Goal: Information Seeking & Learning: Find specific fact

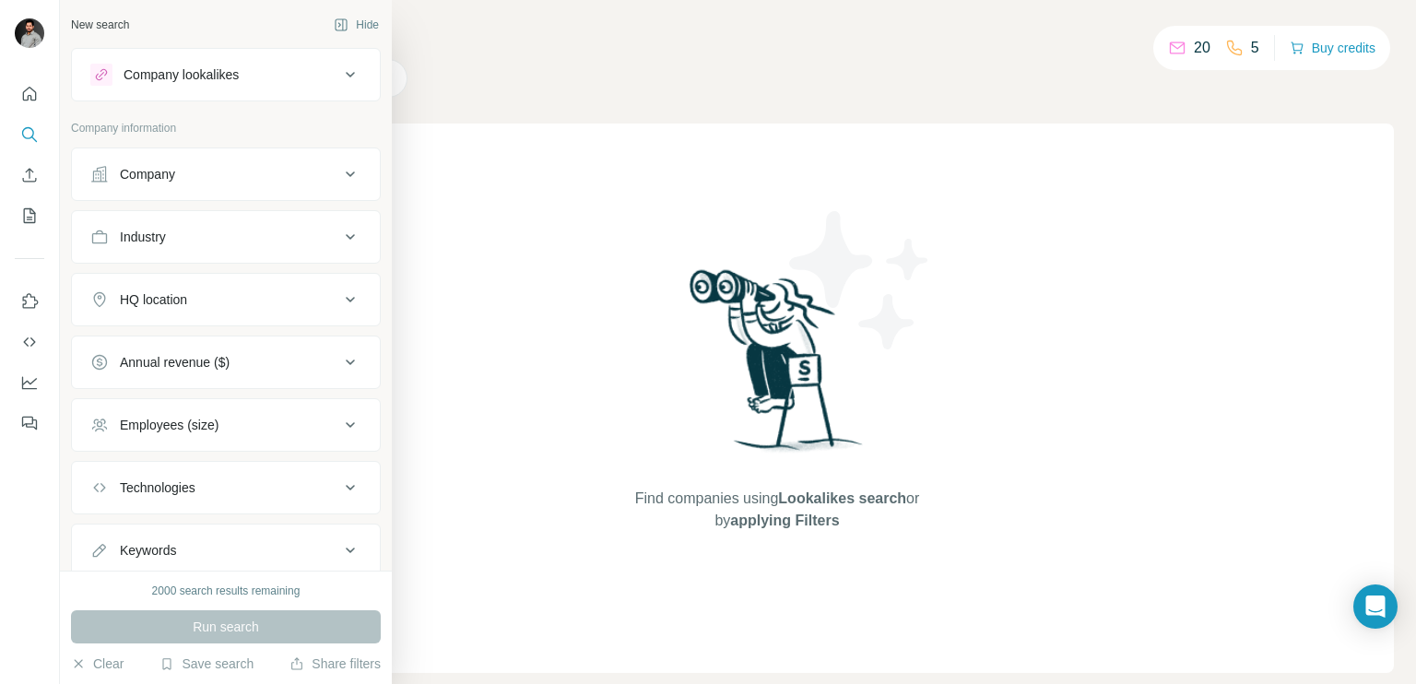
click at [177, 312] on button "HQ location" at bounding box center [226, 299] width 308 height 44
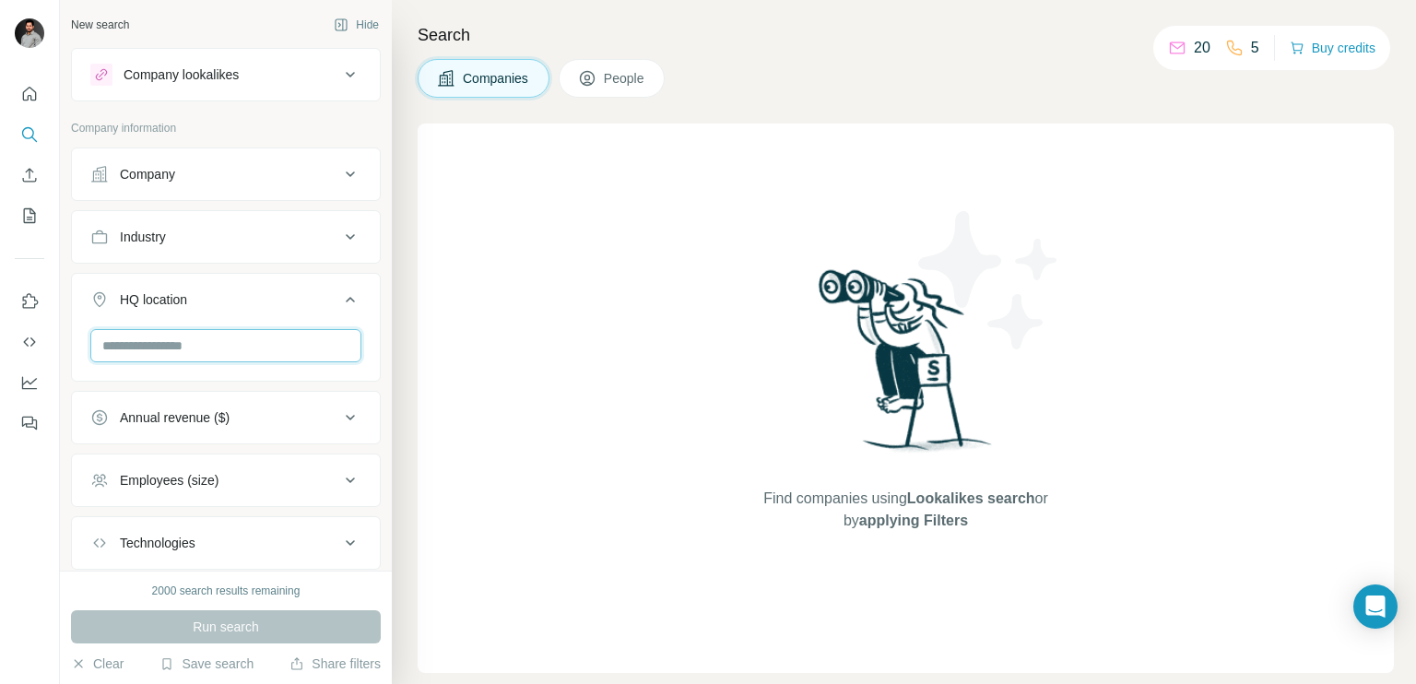
click at [221, 342] on input "text" at bounding box center [225, 345] width 271 height 33
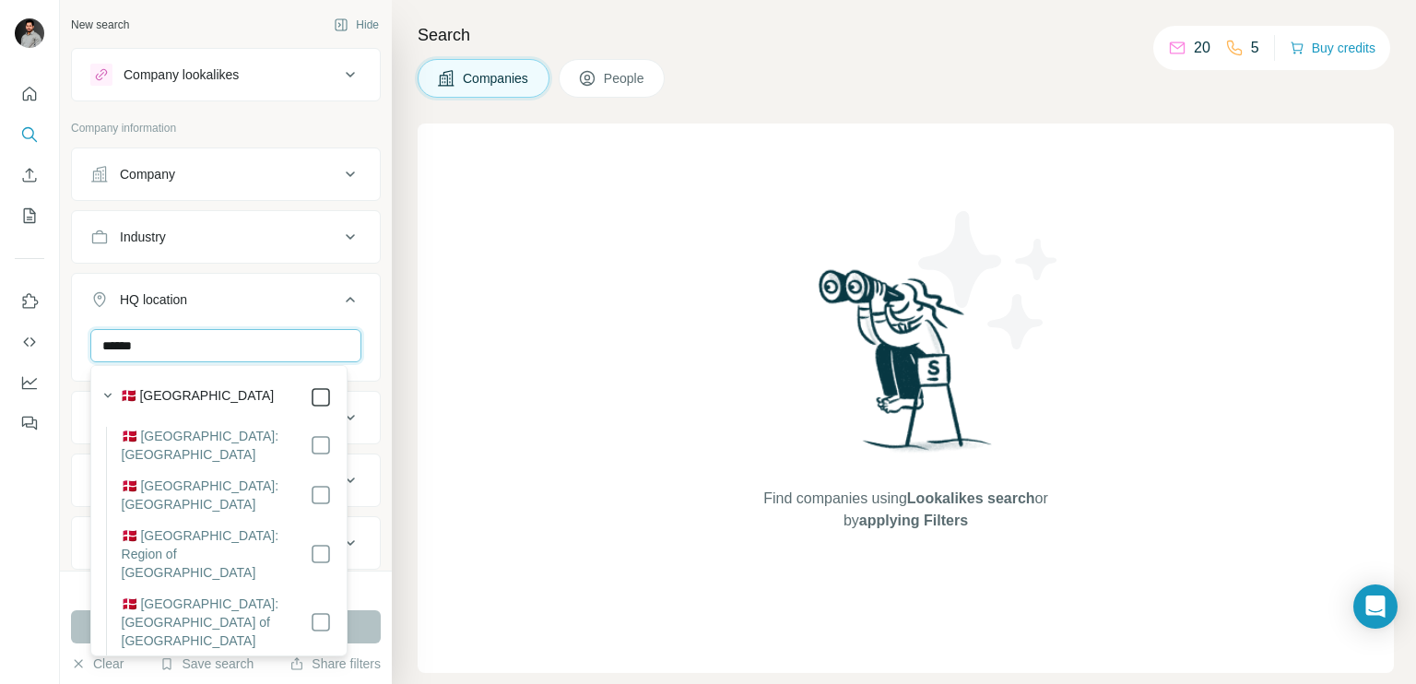
type input "******"
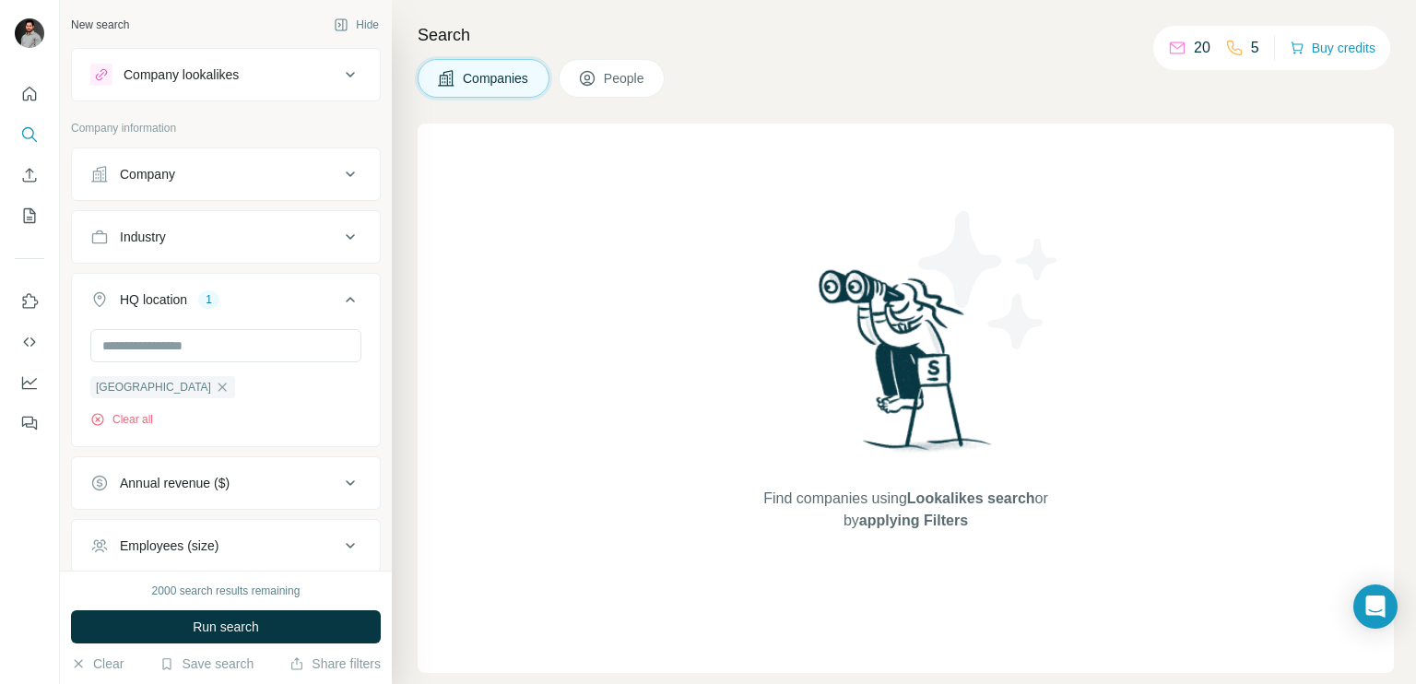
click at [339, 305] on icon at bounding box center [350, 299] width 22 height 22
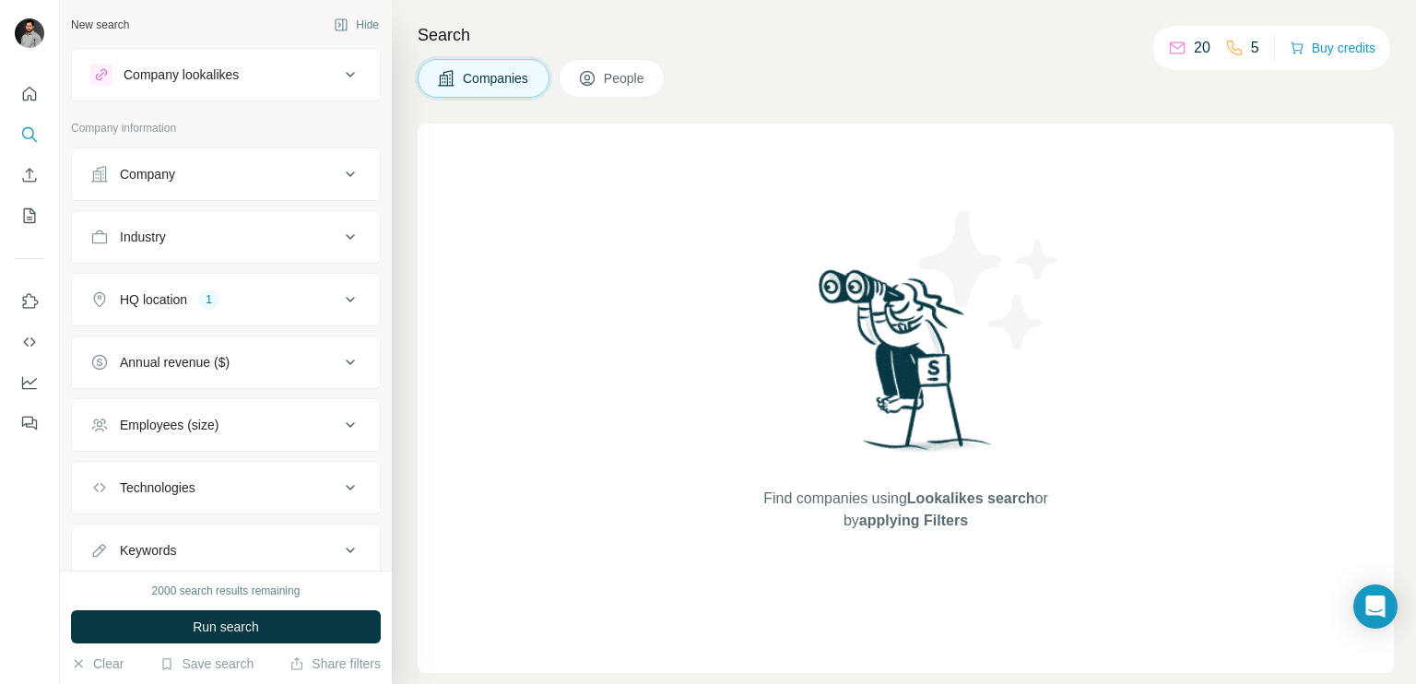
scroll to position [54, 0]
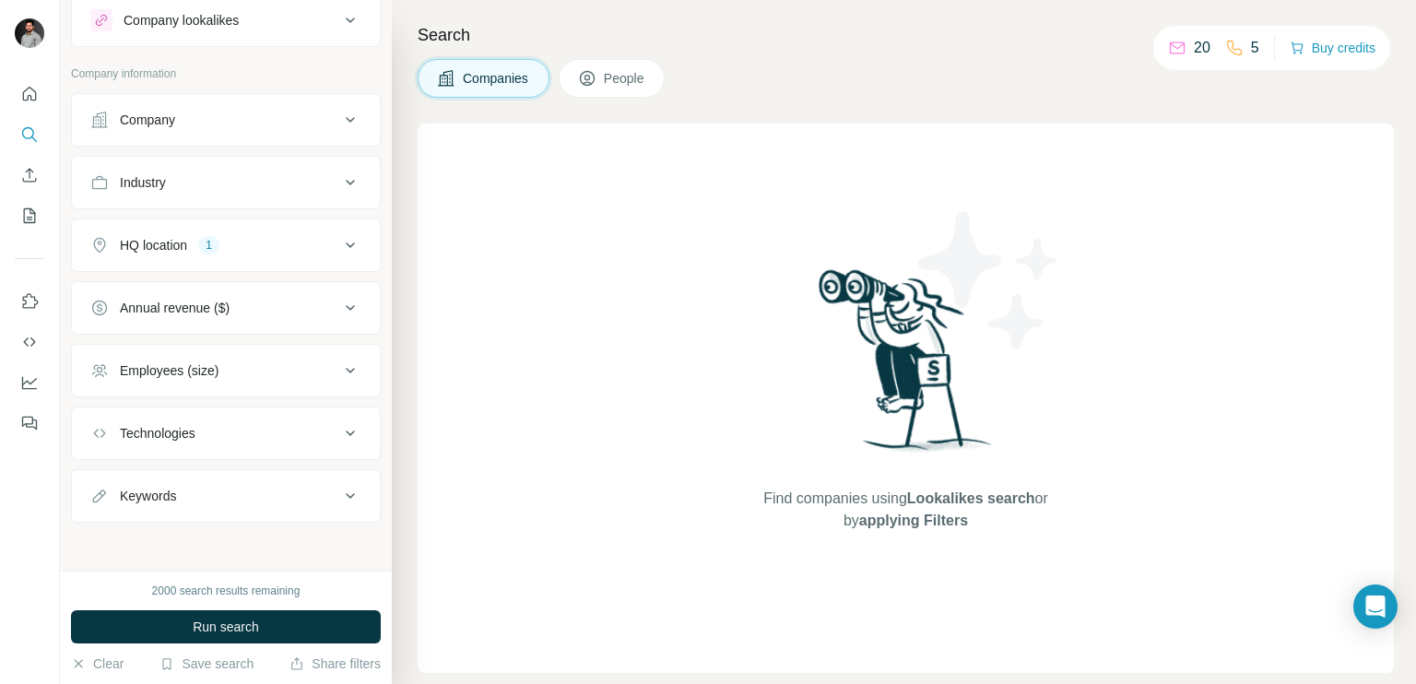
click at [230, 424] on div "Technologies" at bounding box center [214, 433] width 249 height 18
click at [203, 478] on input "text" at bounding box center [225, 479] width 271 height 33
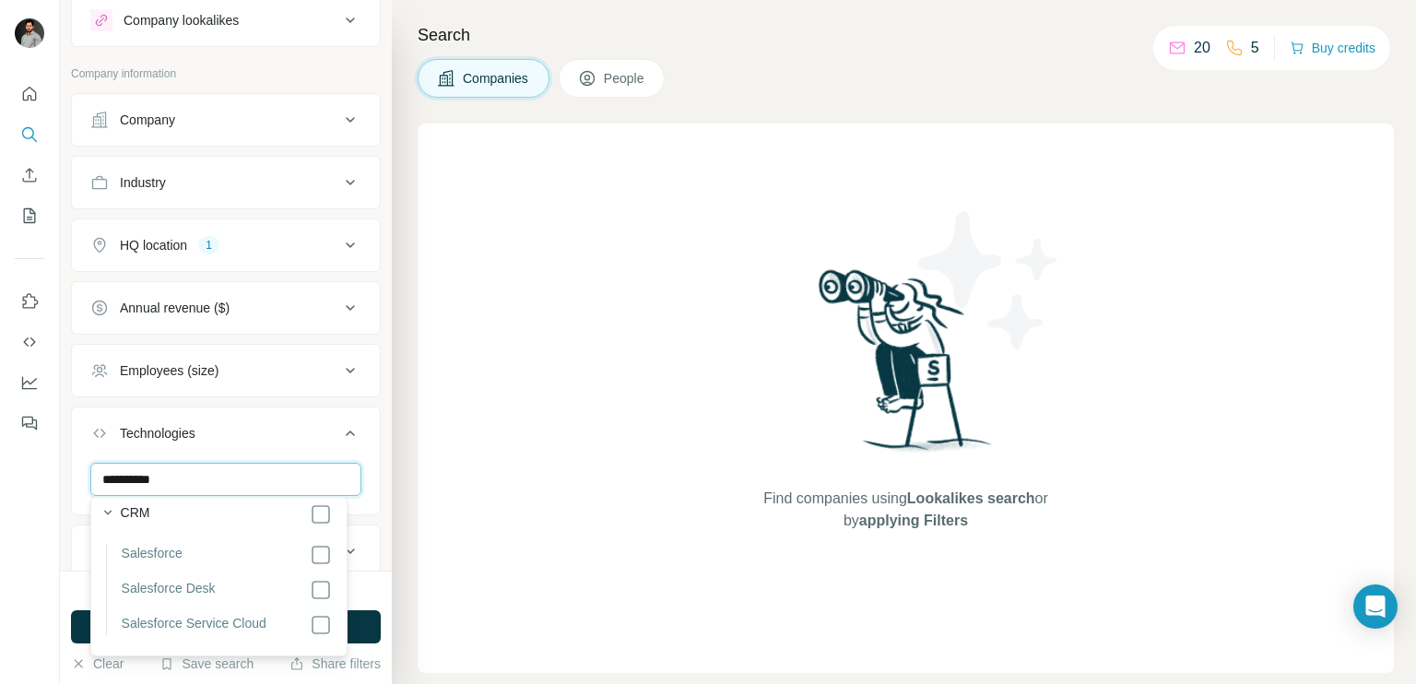
scroll to position [437, 0]
type input "**********"
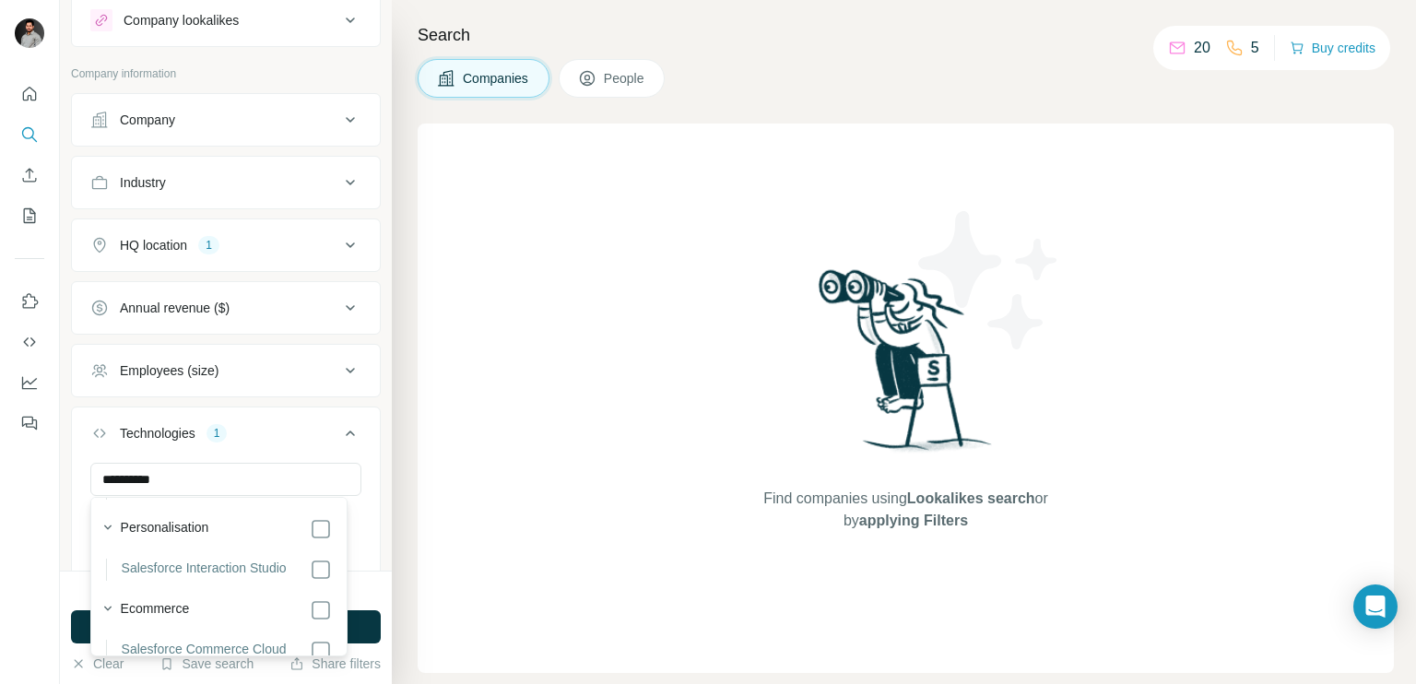
scroll to position [179, 0]
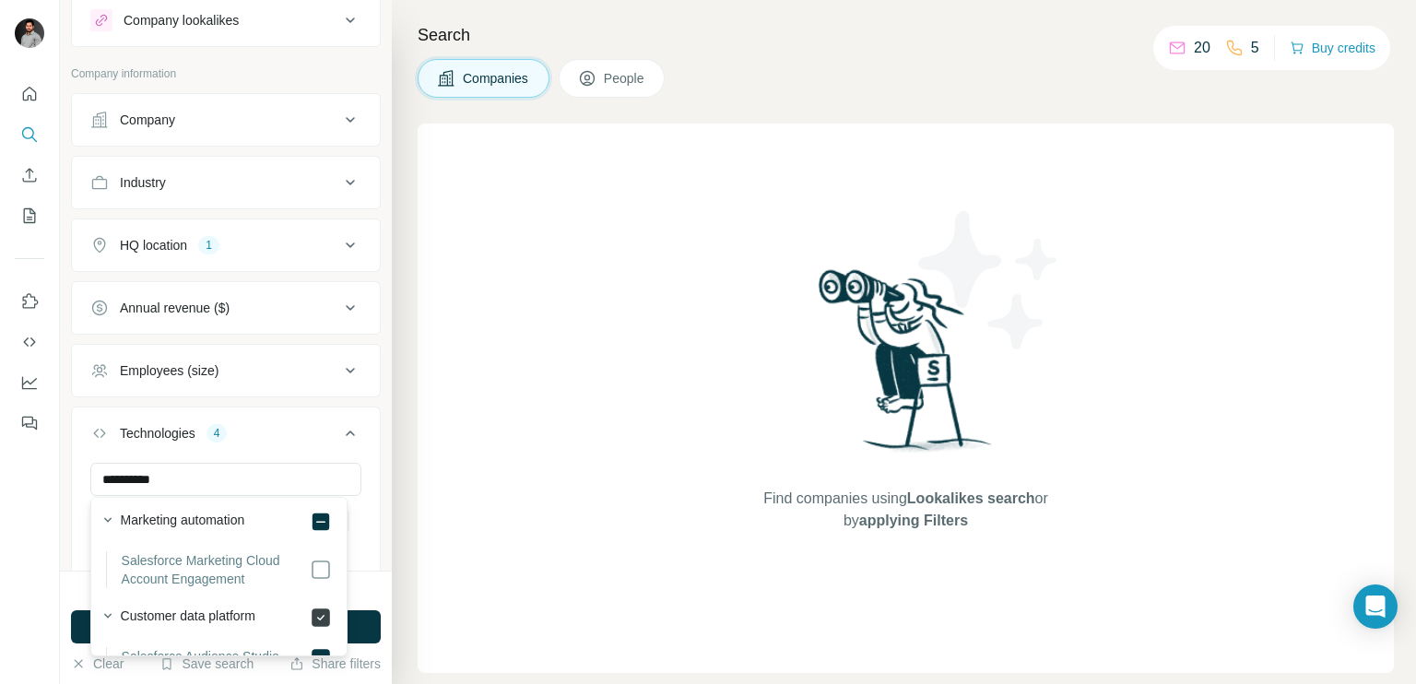
scroll to position [6, 0]
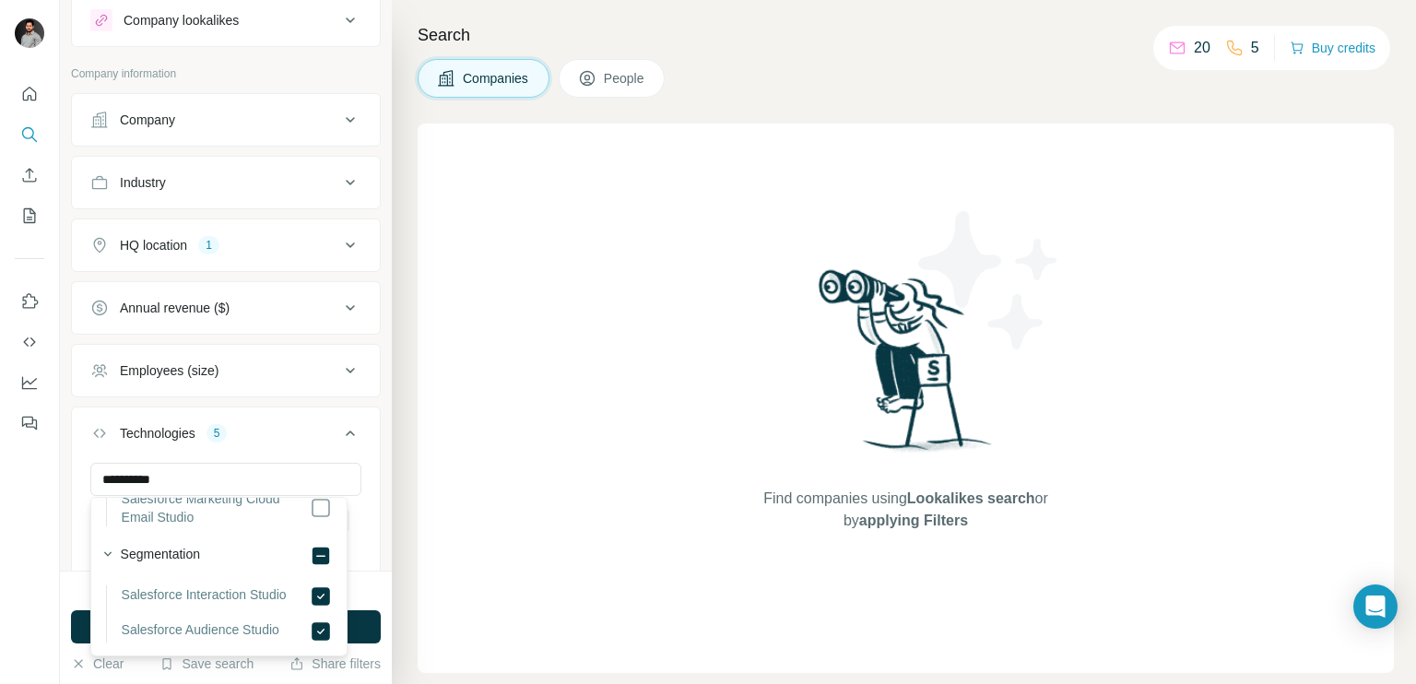
scroll to position [645, 0]
click at [339, 435] on icon at bounding box center [350, 433] width 22 height 22
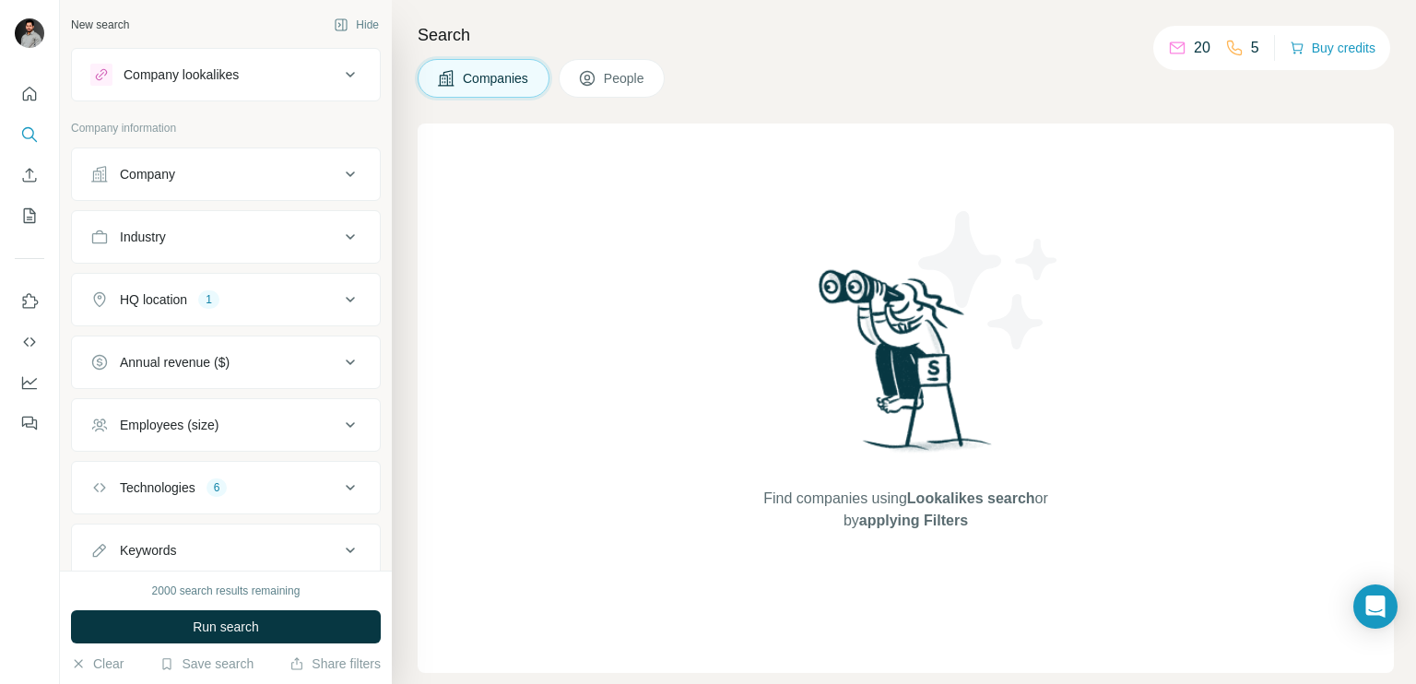
scroll to position [54, 0]
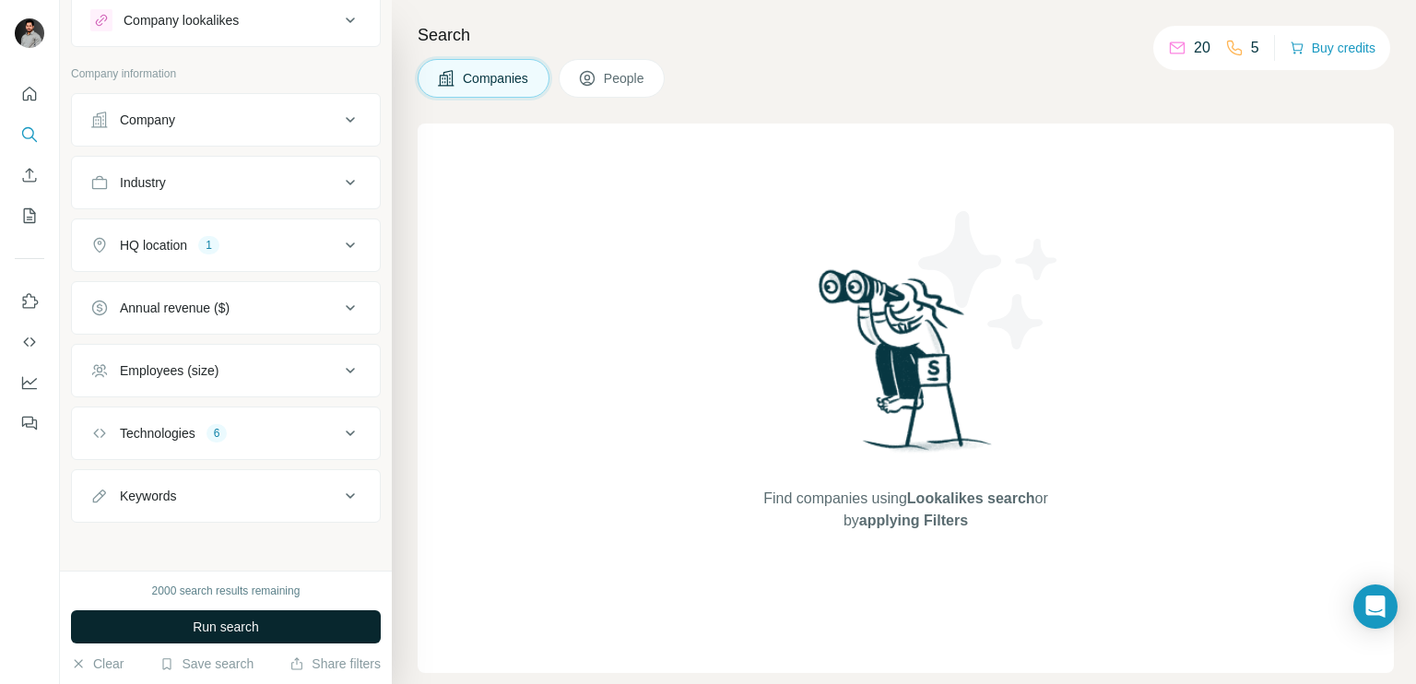
click at [218, 622] on span "Run search" at bounding box center [226, 627] width 66 height 18
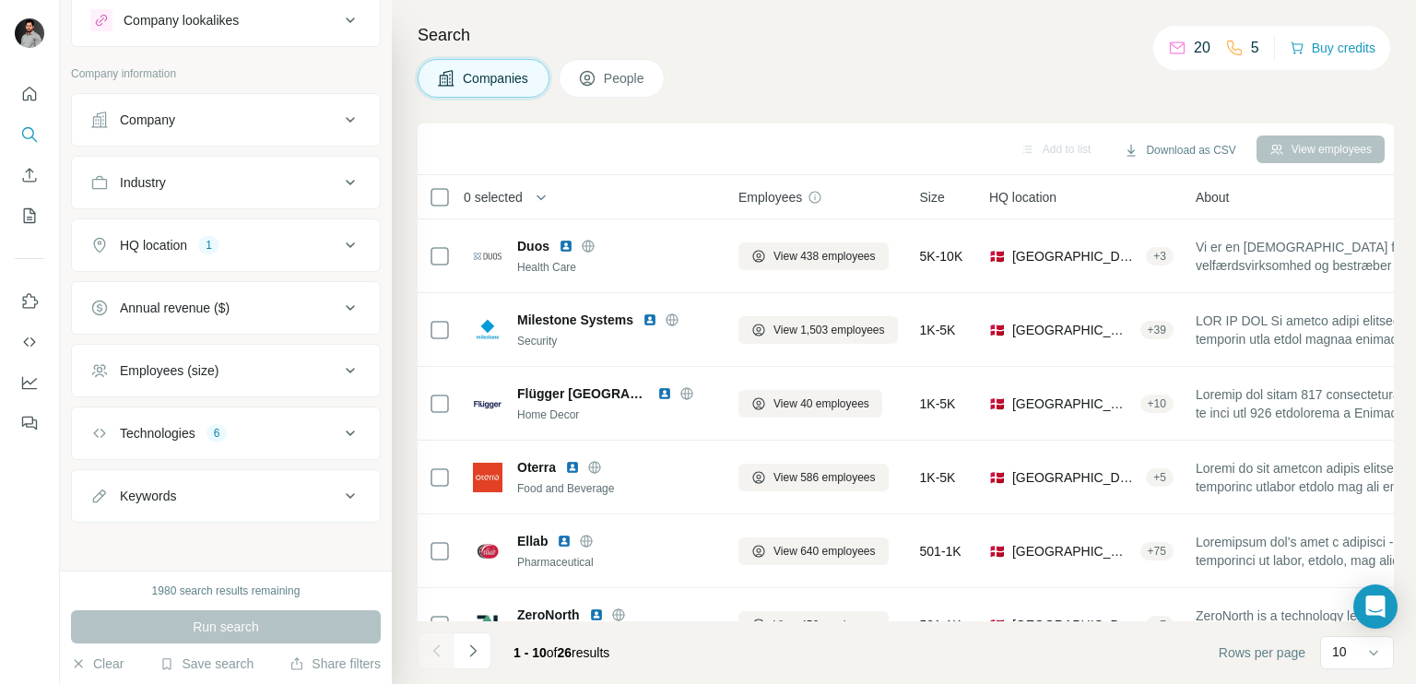
click at [607, 92] on button "People" at bounding box center [612, 78] width 107 height 39
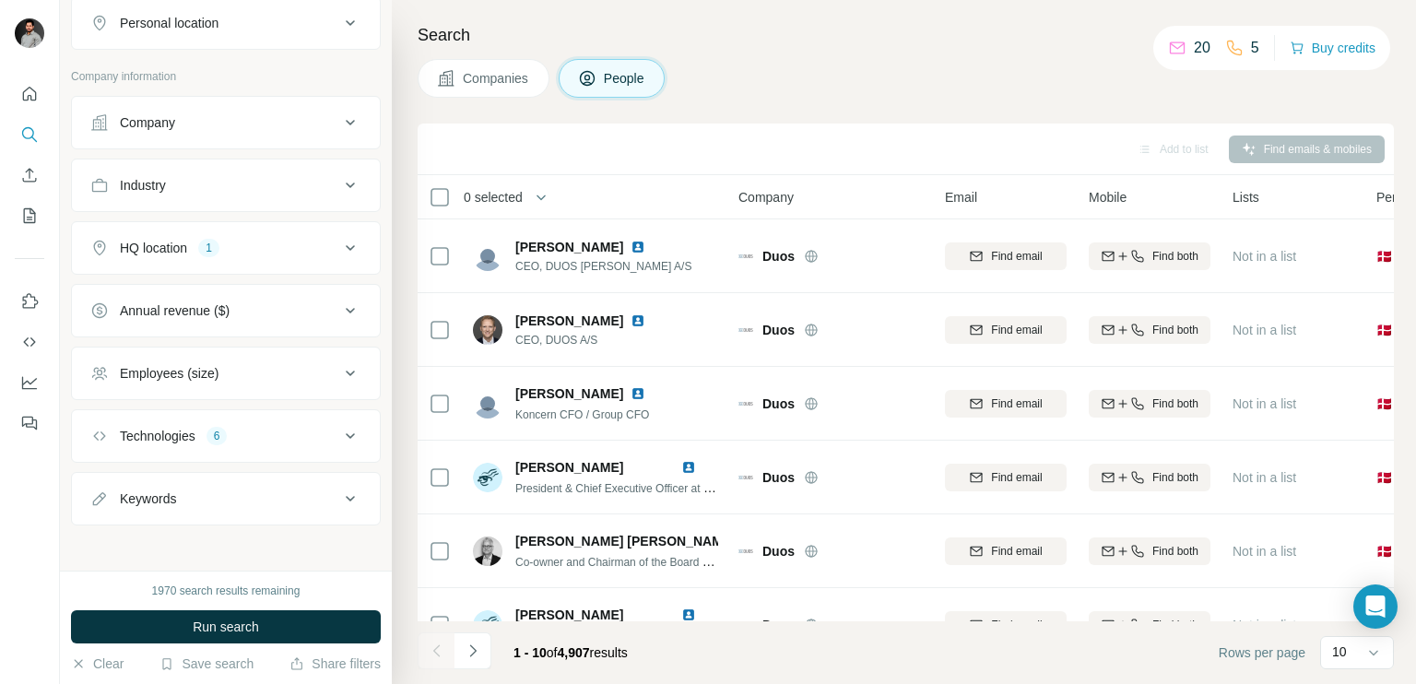
scroll to position [340, 0]
click at [240, 363] on div "Employees (size)" at bounding box center [214, 372] width 249 height 18
click at [103, 472] on icon at bounding box center [101, 481] width 22 height 22
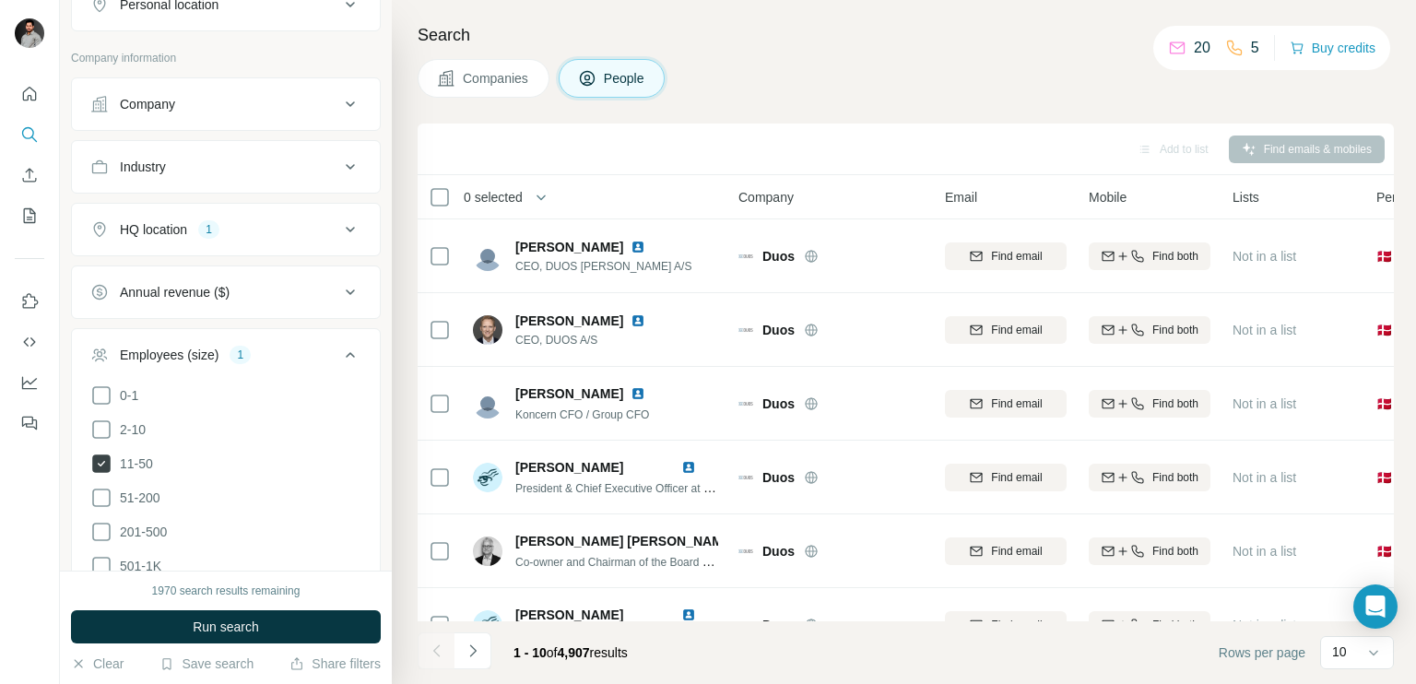
scroll to position [359, 0]
click at [102, 486] on icon at bounding box center [101, 497] width 22 height 22
click at [103, 523] on icon at bounding box center [101, 531] width 22 height 22
click at [199, 611] on button "Run search" at bounding box center [226, 626] width 310 height 33
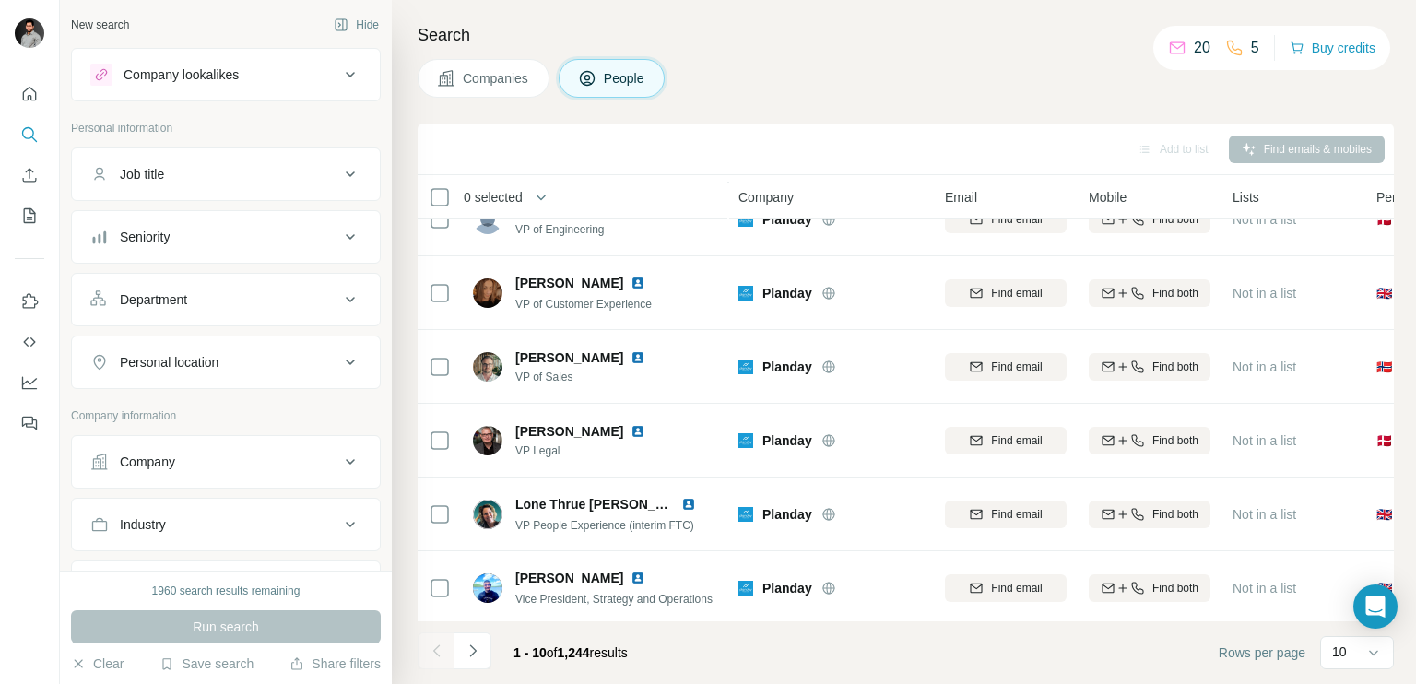
click at [236, 183] on button "Job title" at bounding box center [226, 174] width 308 height 44
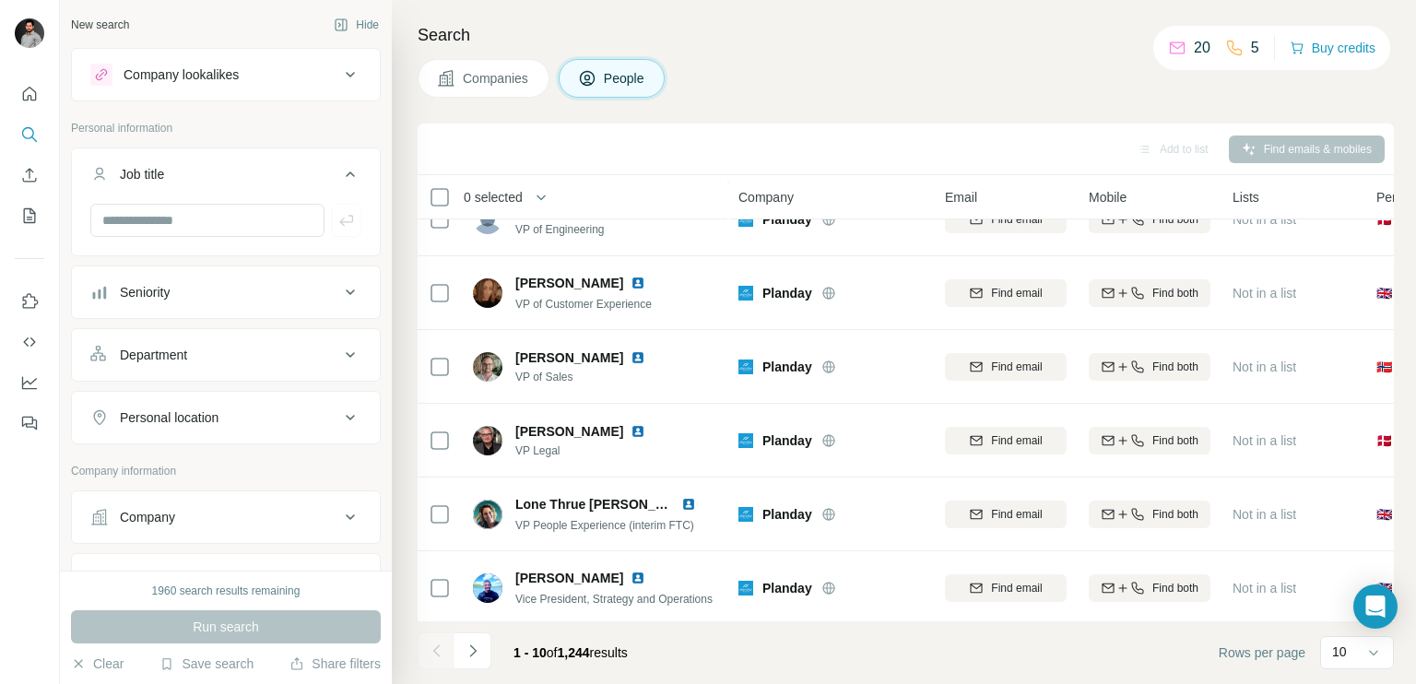
click at [216, 297] on div "Seniority" at bounding box center [214, 292] width 249 height 18
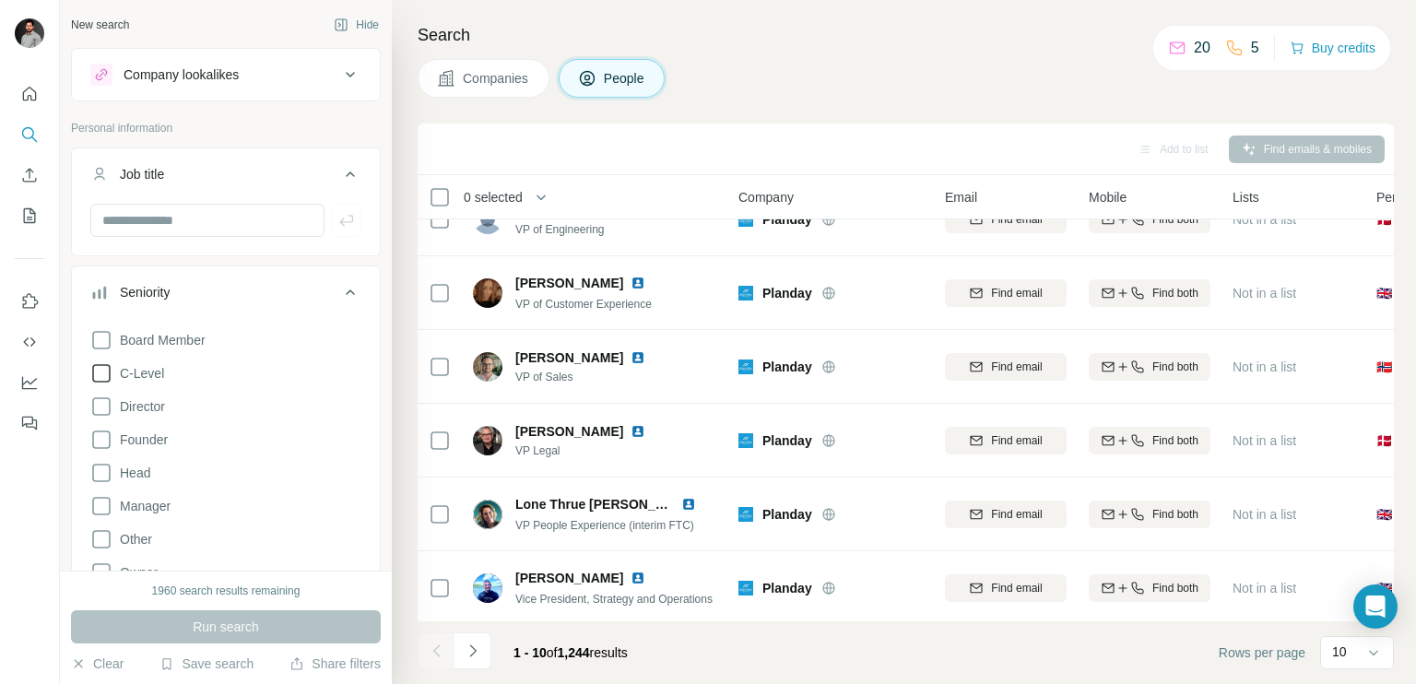
click at [102, 371] on icon at bounding box center [101, 373] width 22 height 22
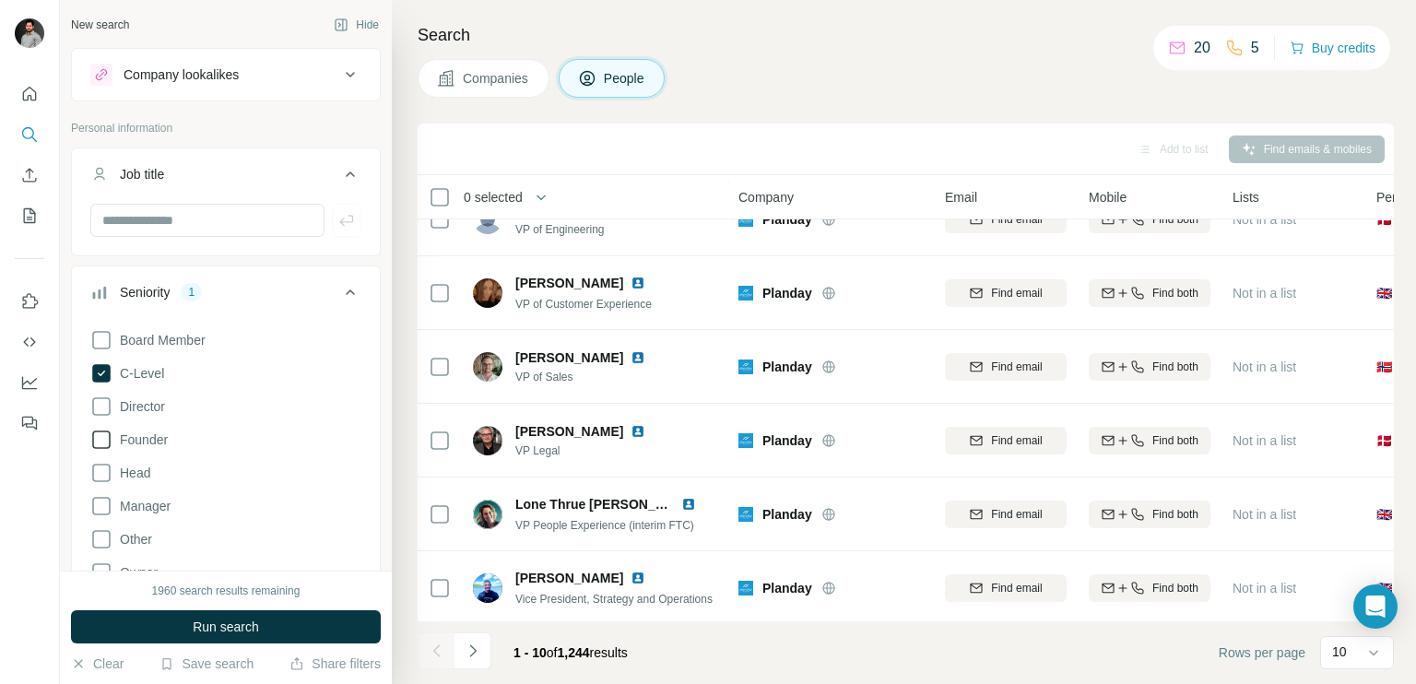
click at [102, 442] on icon at bounding box center [101, 440] width 22 height 22
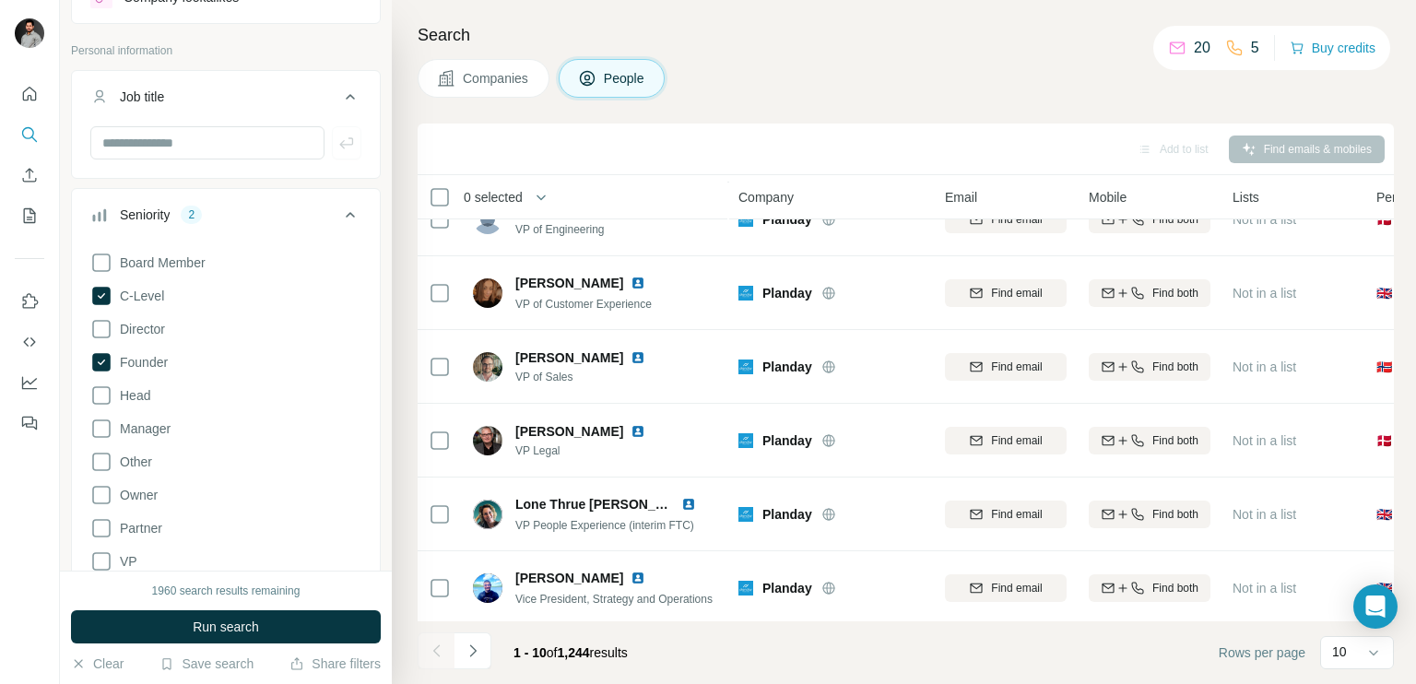
scroll to position [79, 0]
click at [102, 493] on icon at bounding box center [101, 493] width 22 height 22
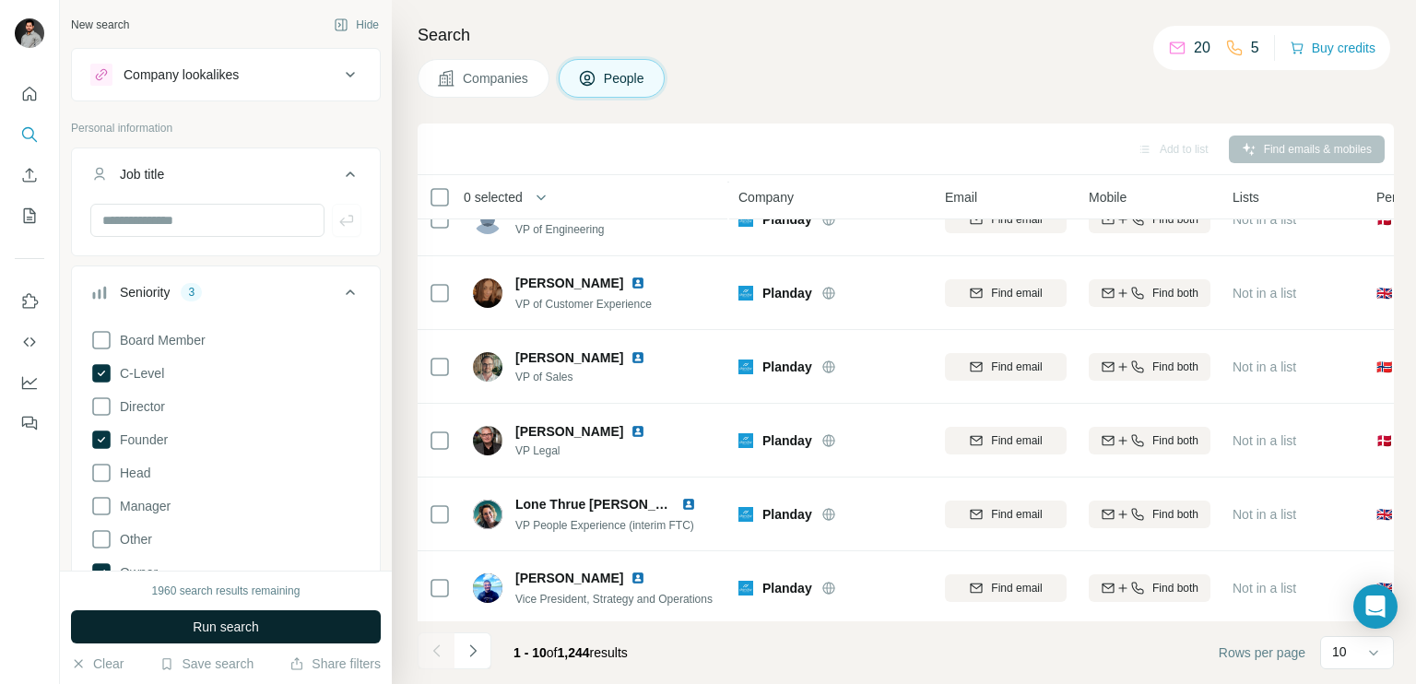
click at [180, 616] on button "Run search" at bounding box center [226, 626] width 310 height 33
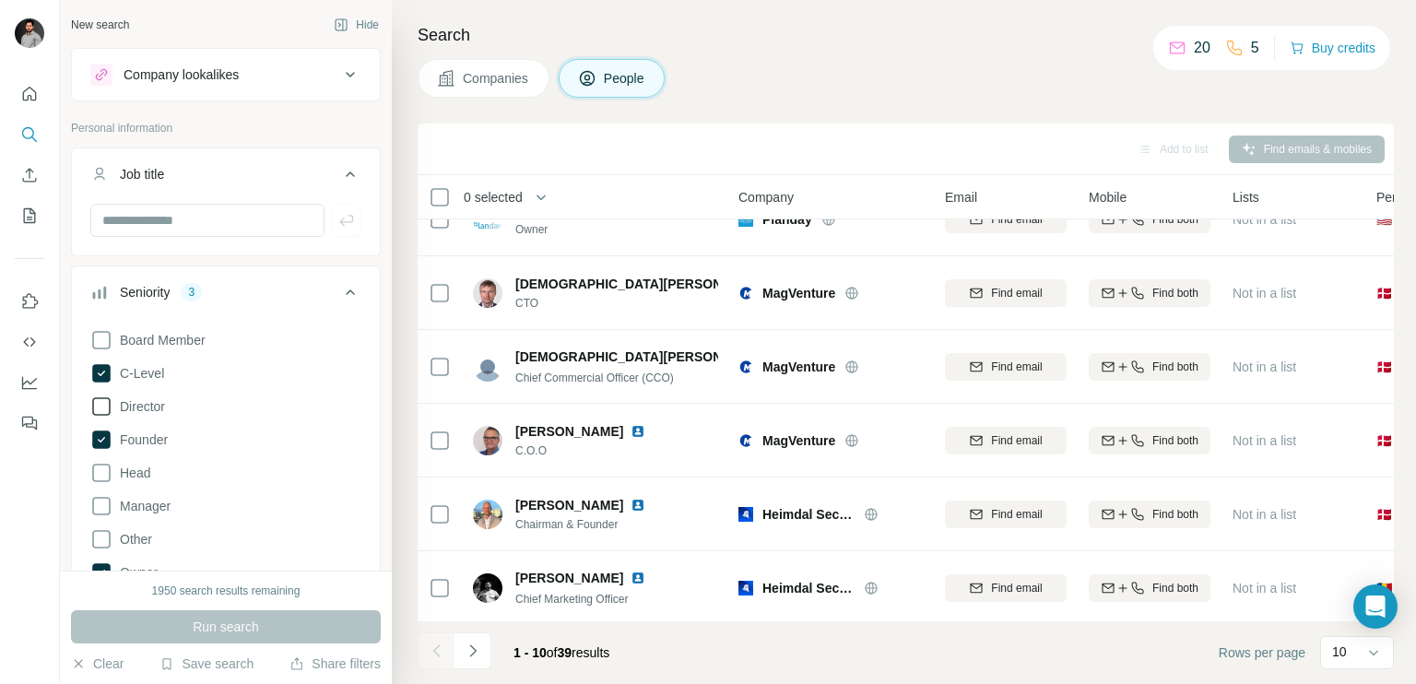
click at [100, 409] on icon at bounding box center [101, 406] width 22 height 22
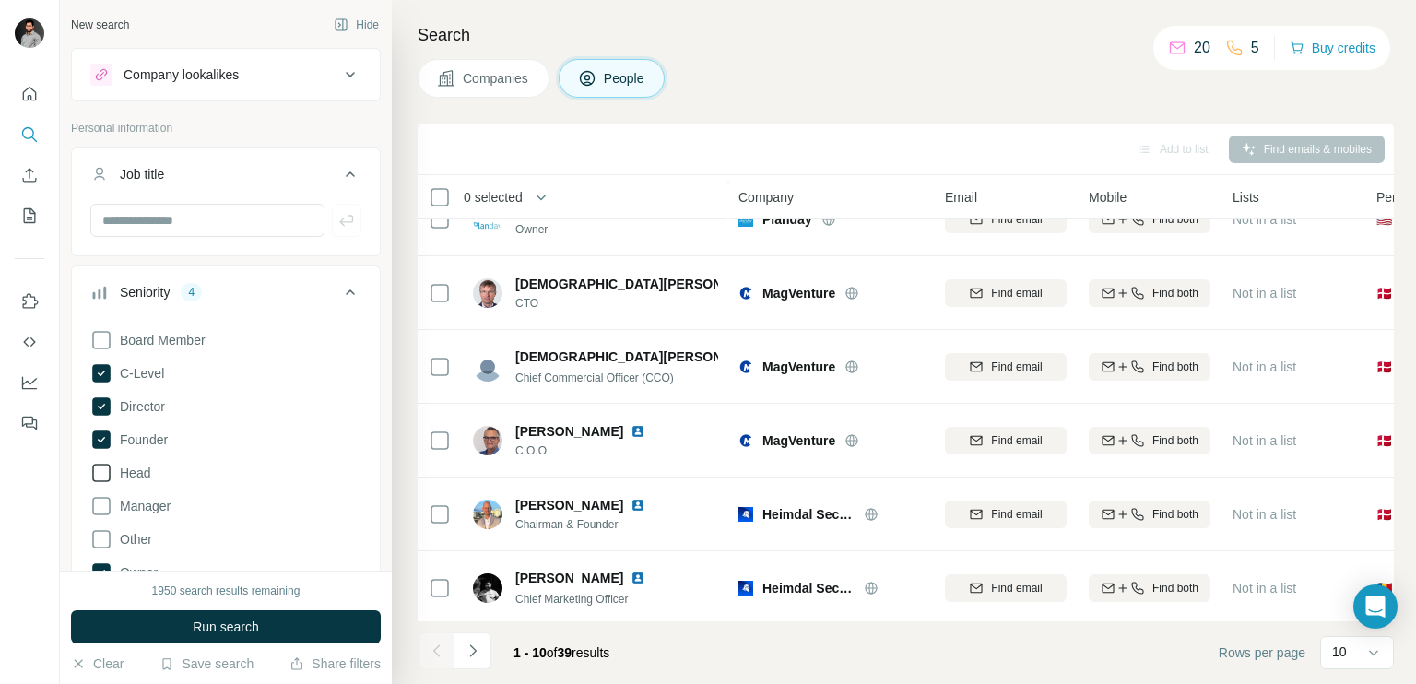
click at [100, 471] on icon at bounding box center [101, 473] width 22 height 22
click at [178, 614] on button "Run search" at bounding box center [226, 626] width 310 height 33
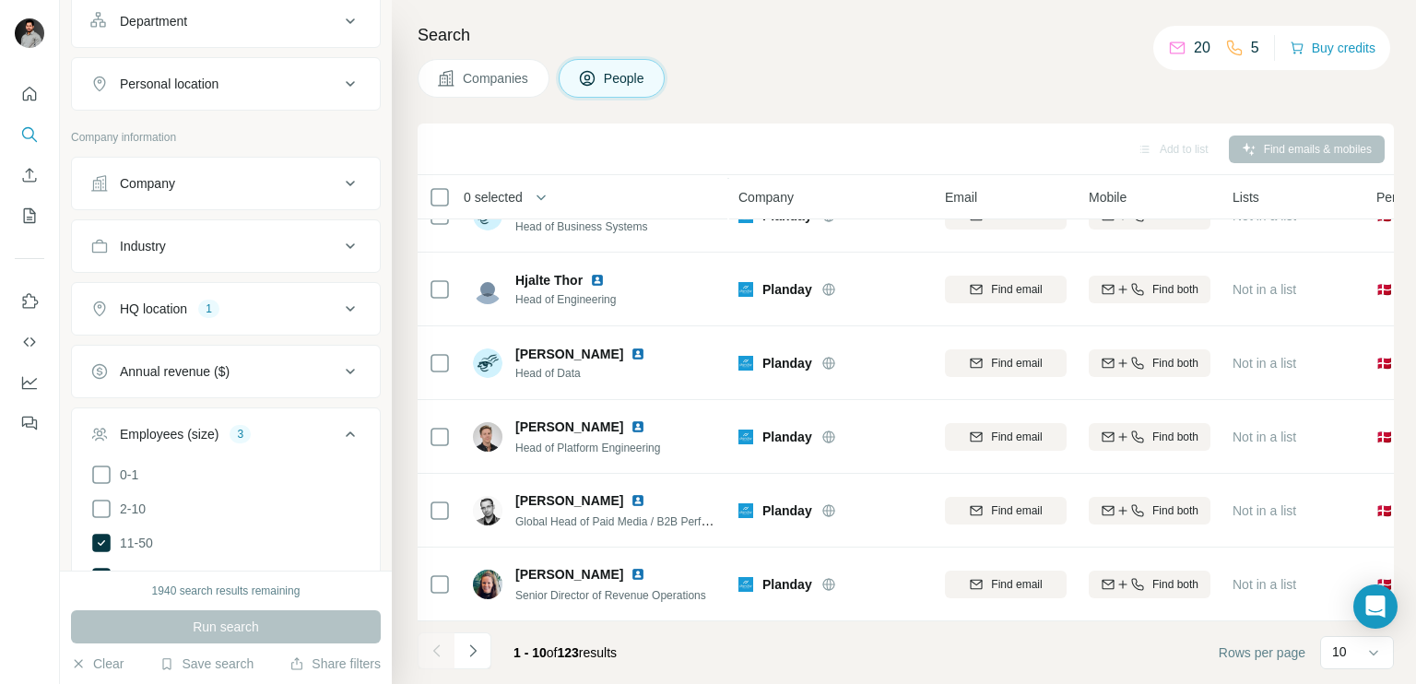
scroll to position [843, 0]
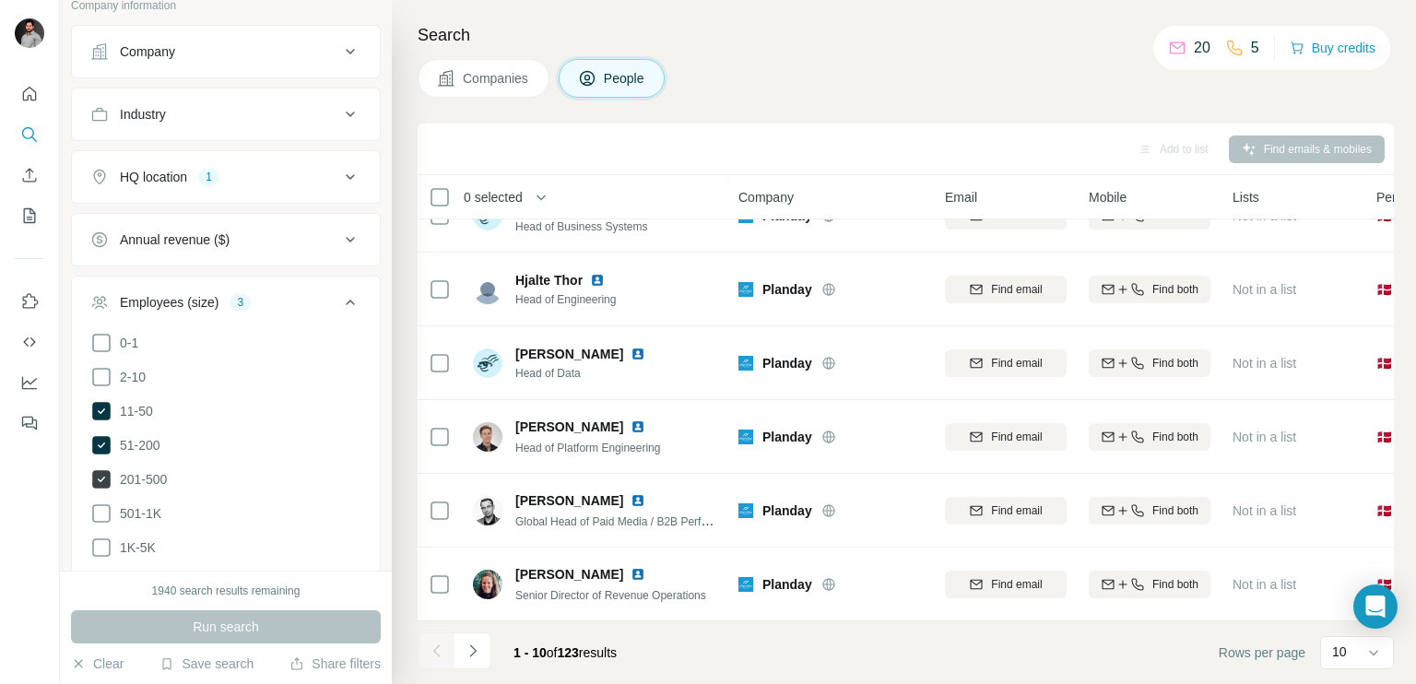
click at [97, 475] on icon at bounding box center [101, 479] width 18 height 18
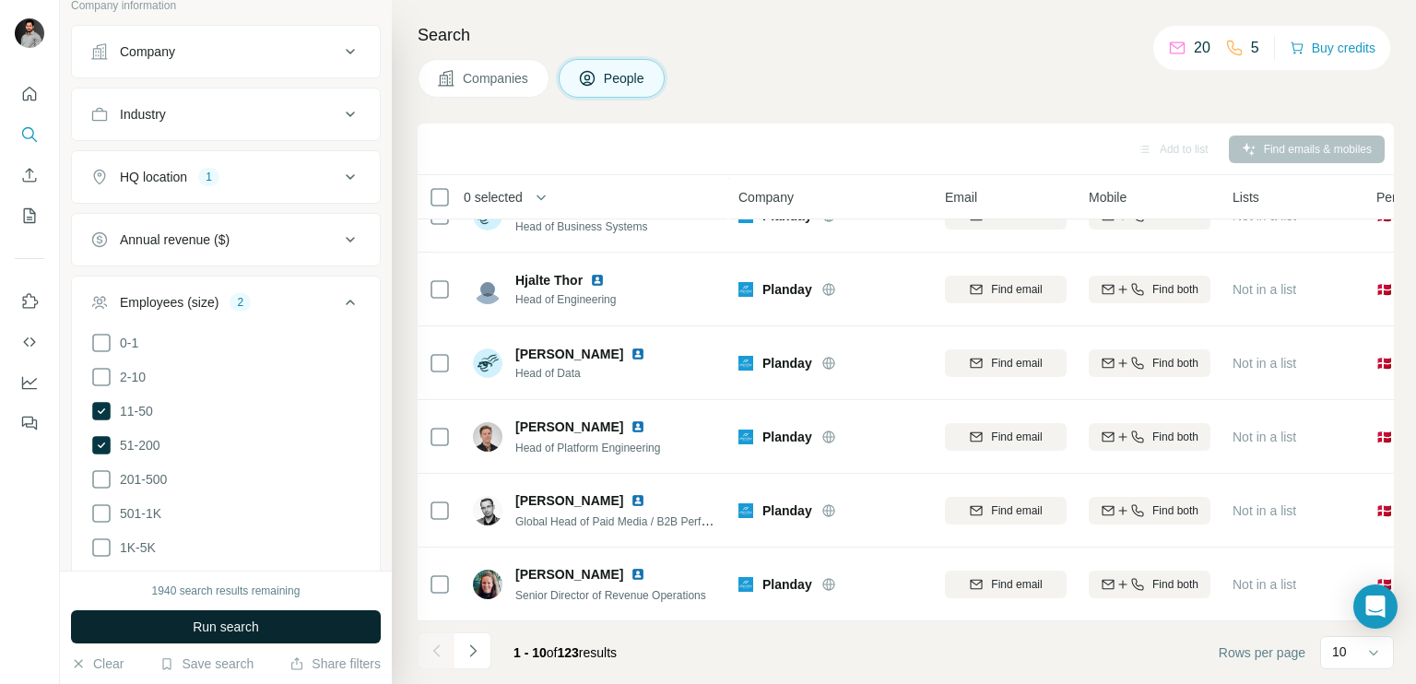
click at [219, 617] on button "Run search" at bounding box center [226, 626] width 310 height 33
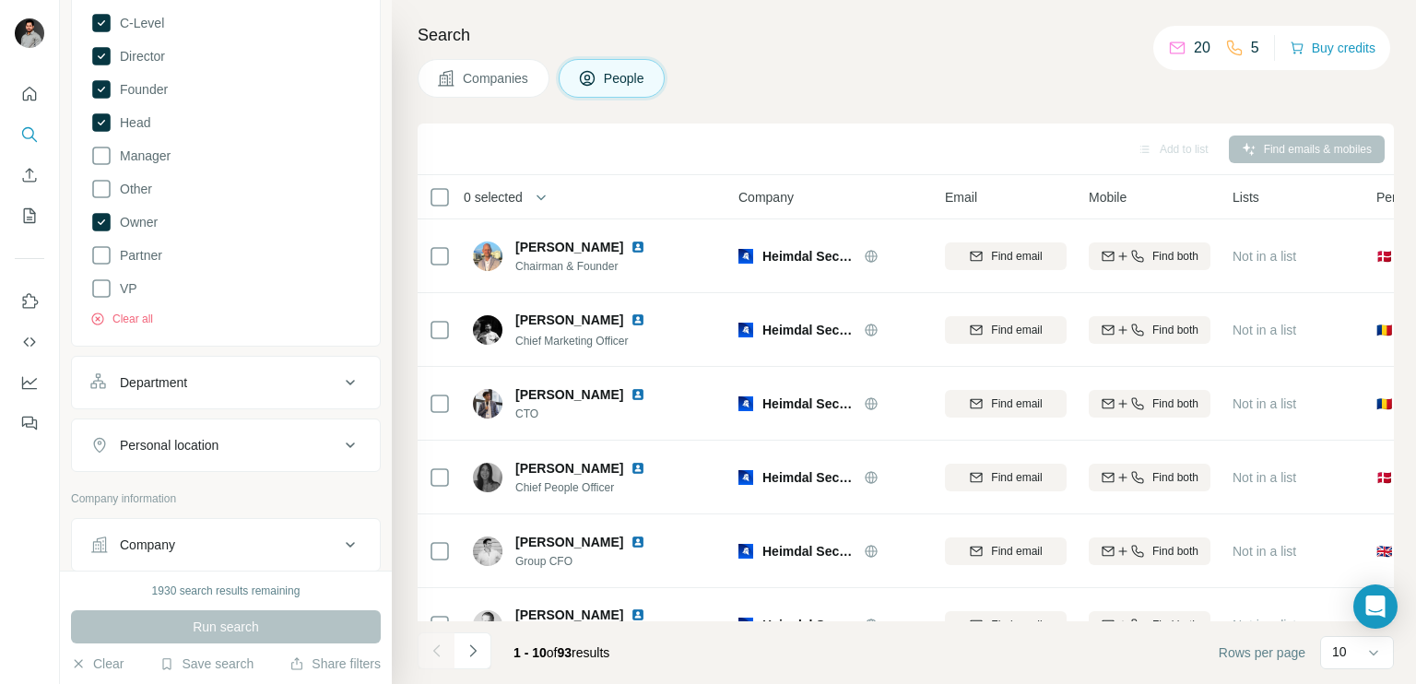
scroll to position [344, 0]
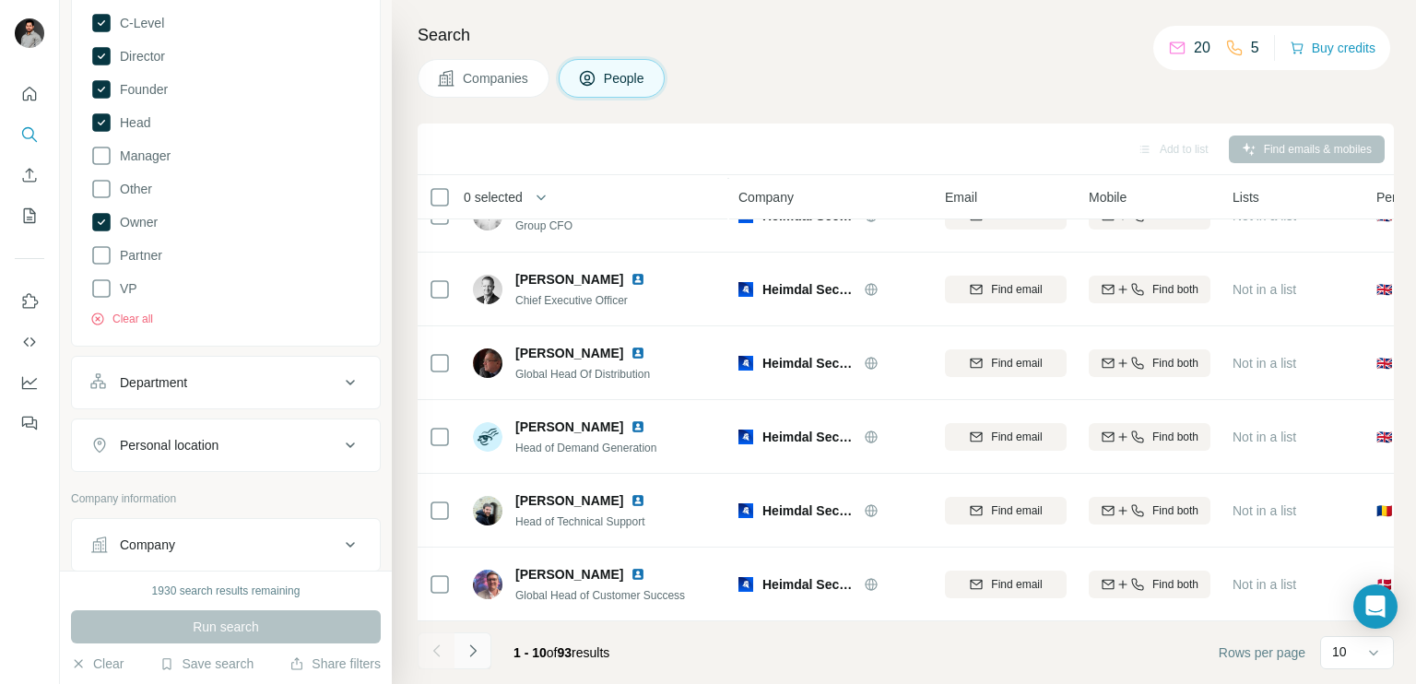
click at [489, 659] on button "Navigate to next page" at bounding box center [472, 650] width 37 height 37
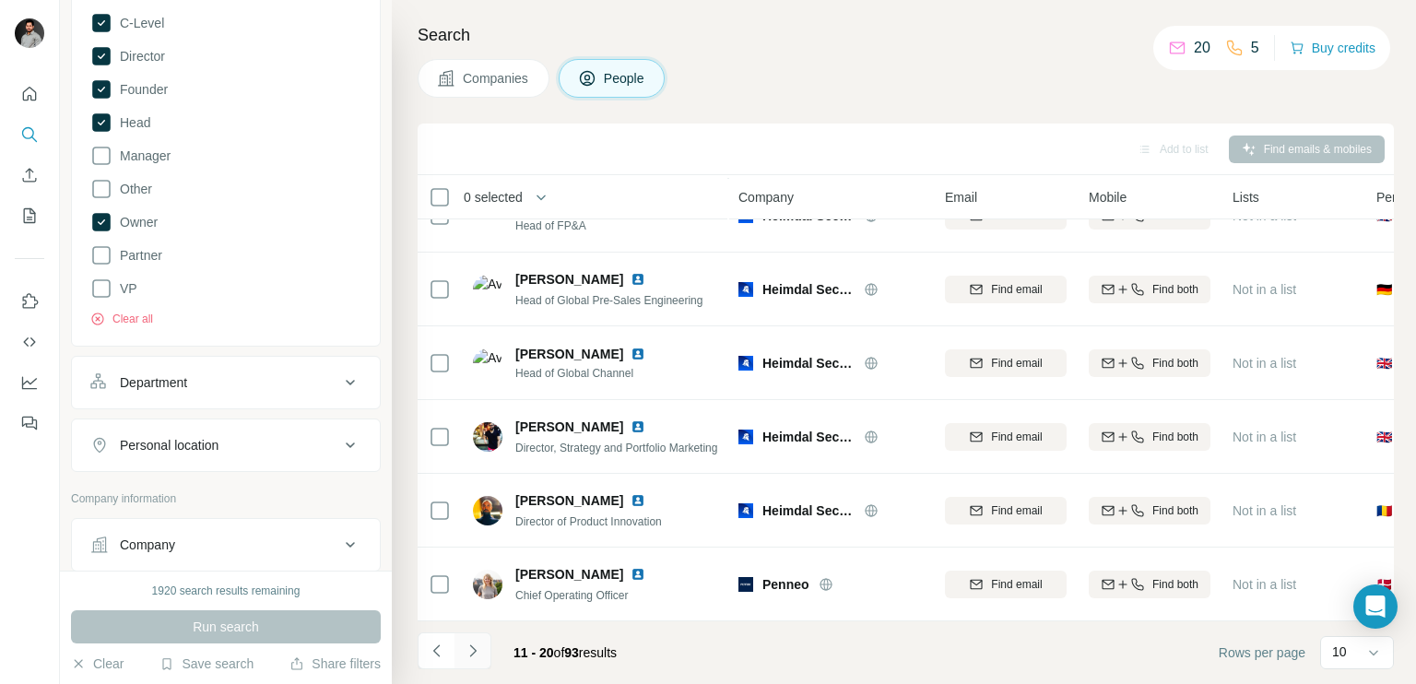
click at [489, 659] on button "Navigate to next page" at bounding box center [472, 650] width 37 height 37
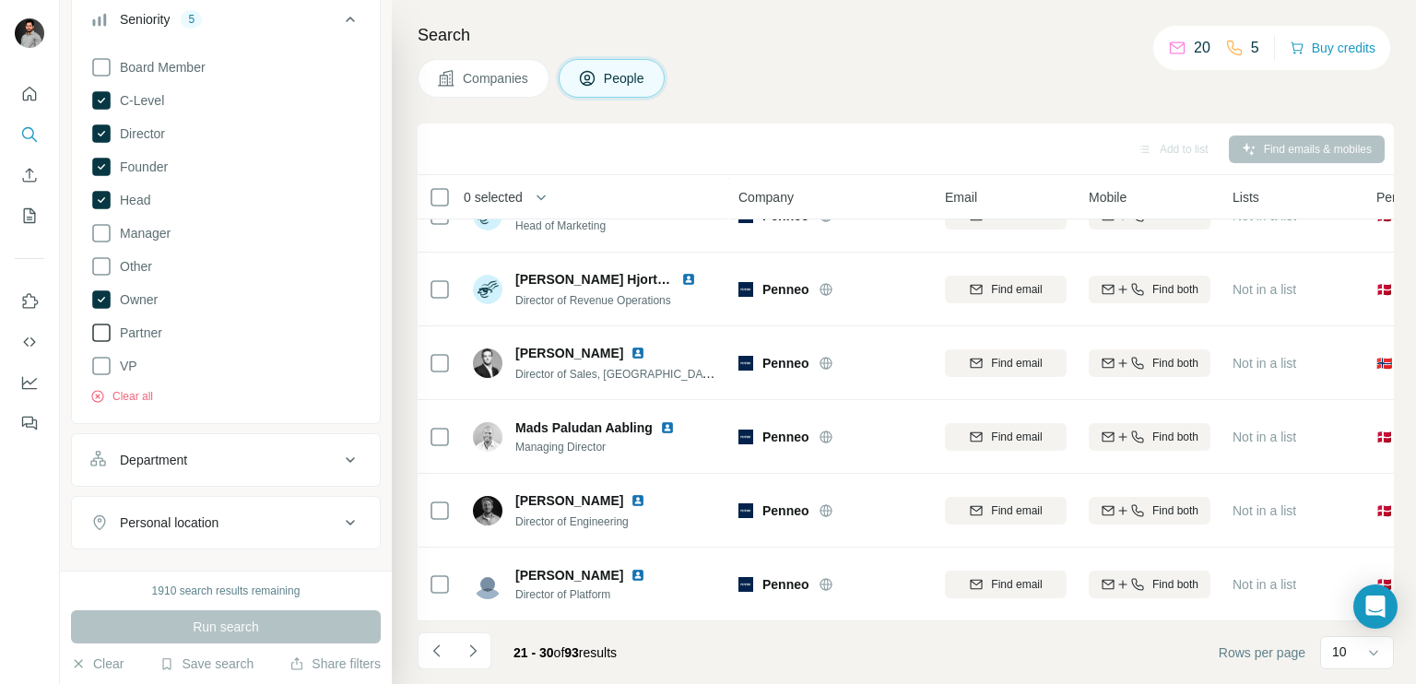
scroll to position [271, 0]
click at [93, 95] on icon at bounding box center [101, 102] width 18 height 18
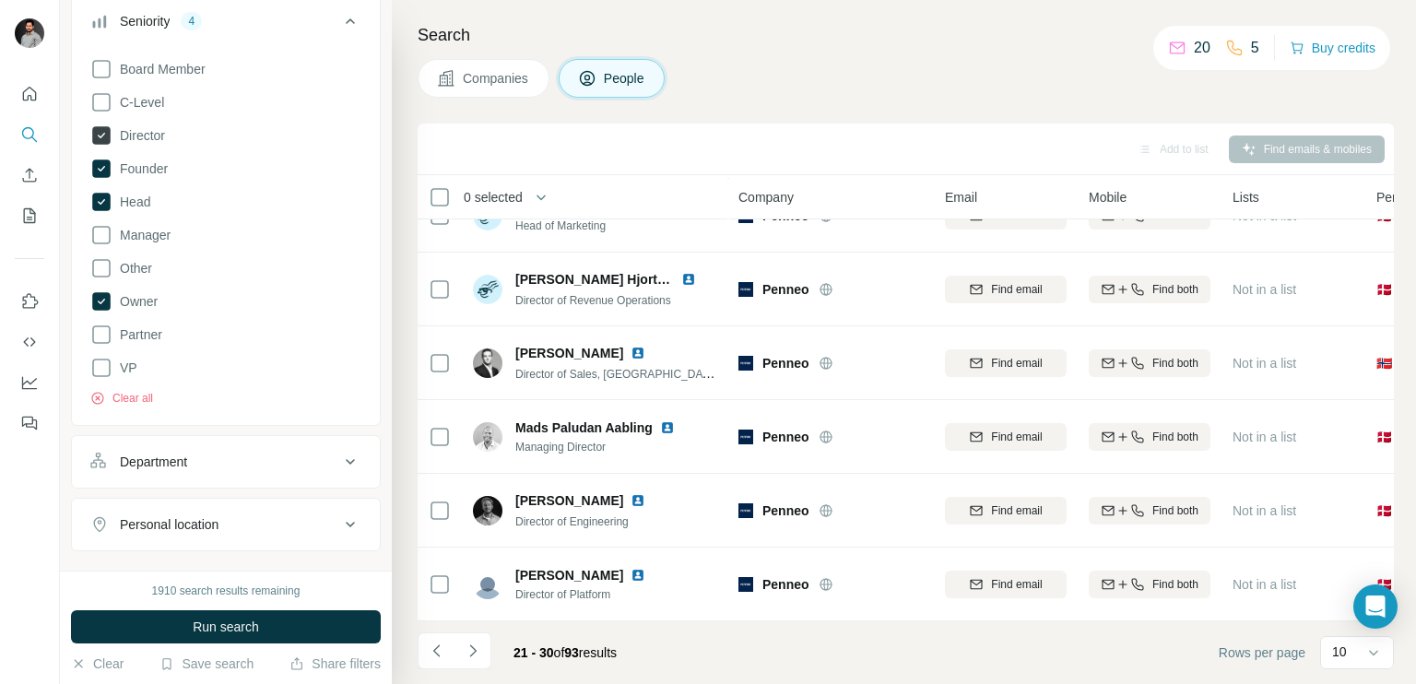
click at [101, 138] on icon at bounding box center [101, 135] width 18 height 18
click at [102, 162] on icon at bounding box center [101, 168] width 18 height 18
click at [106, 204] on icon at bounding box center [101, 202] width 18 height 18
click at [108, 298] on icon at bounding box center [101, 301] width 18 height 18
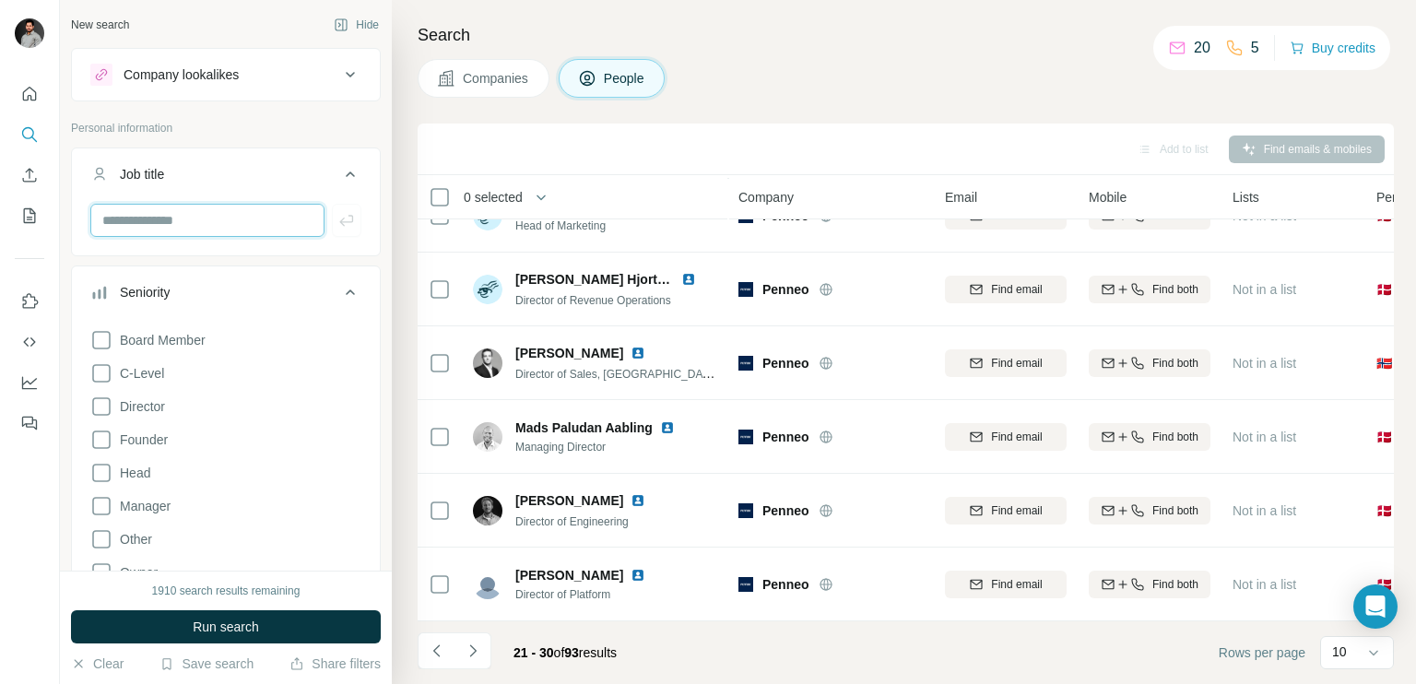
click at [176, 228] on input "text" at bounding box center [207, 220] width 234 height 33
type input "***"
type input "*******"
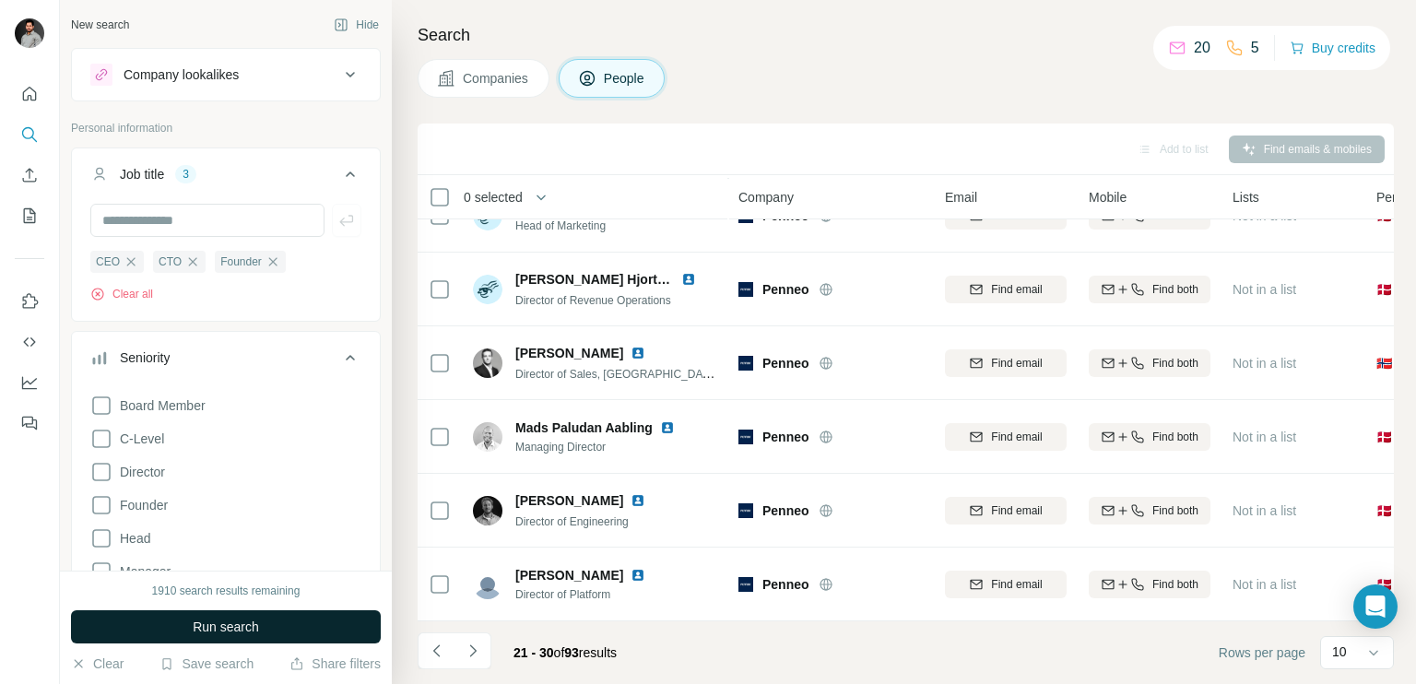
click at [195, 617] on button "Run search" at bounding box center [226, 626] width 310 height 33
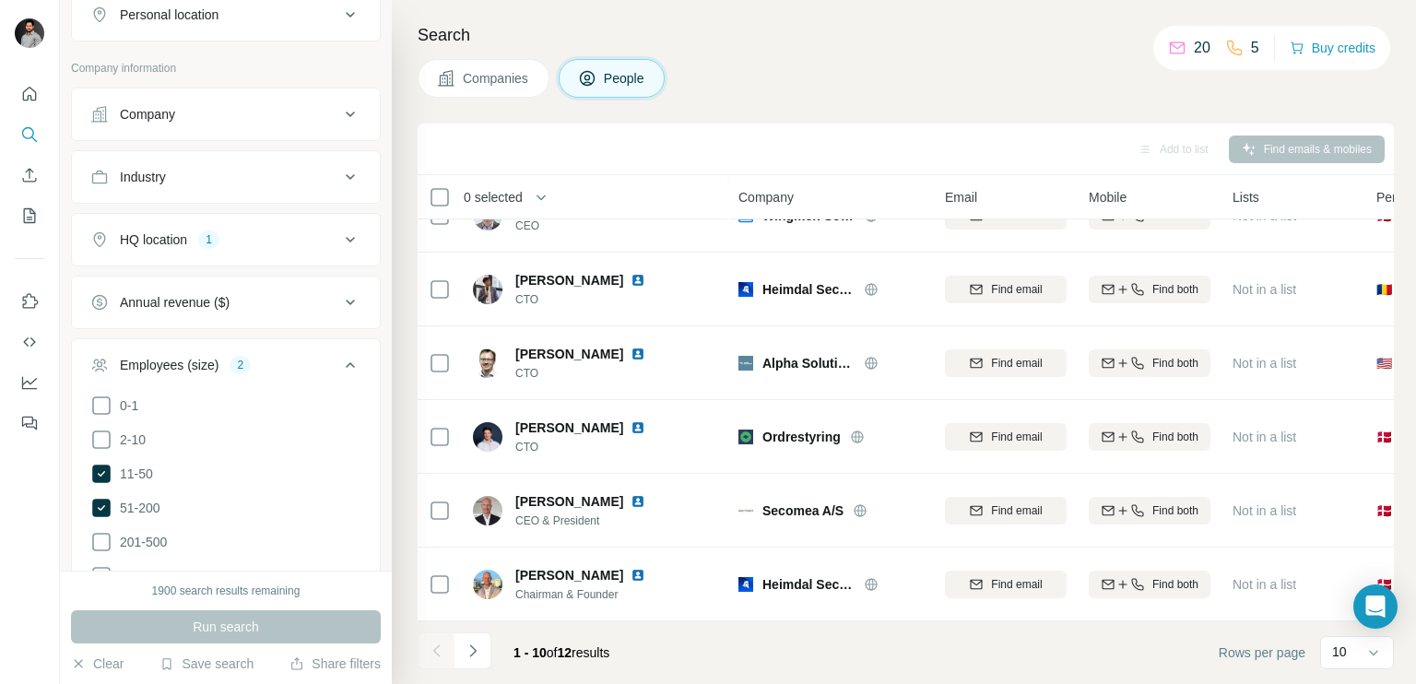
scroll to position [821, 0]
click at [101, 471] on icon at bounding box center [101, 471] width 18 height 18
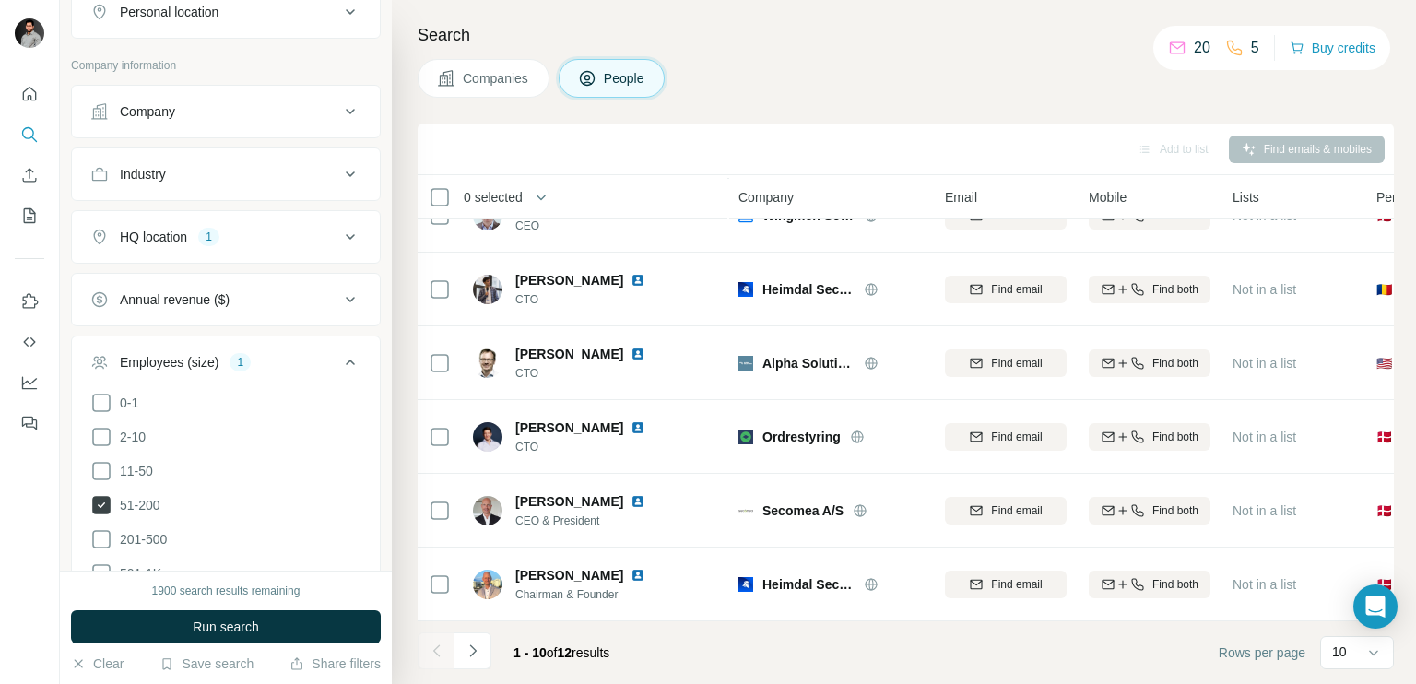
click at [103, 497] on icon at bounding box center [101, 505] width 18 height 18
click at [194, 639] on button "Run search" at bounding box center [226, 626] width 310 height 33
